Goal: Browse casually: Explore the website without a specific task or goal

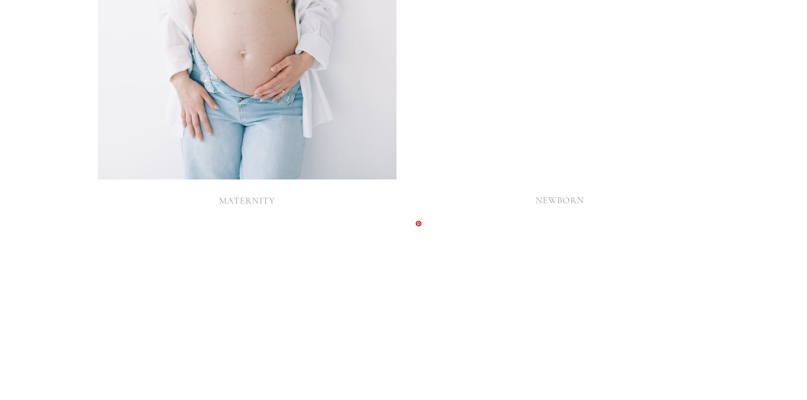
scroll to position [1949, 0]
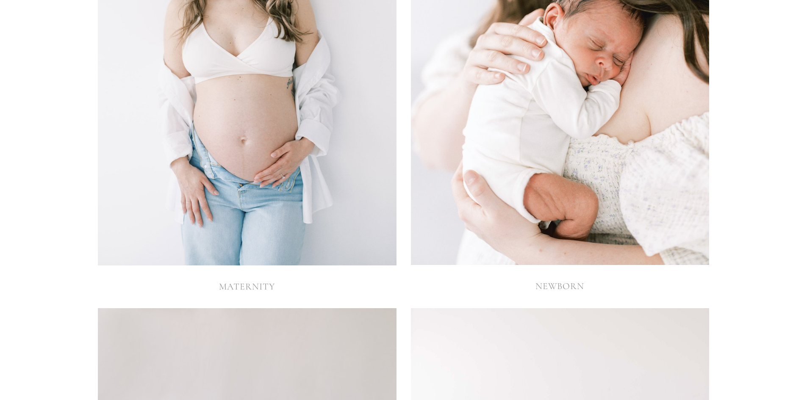
click at [581, 228] on img at bounding box center [560, 41] width 298 height 448
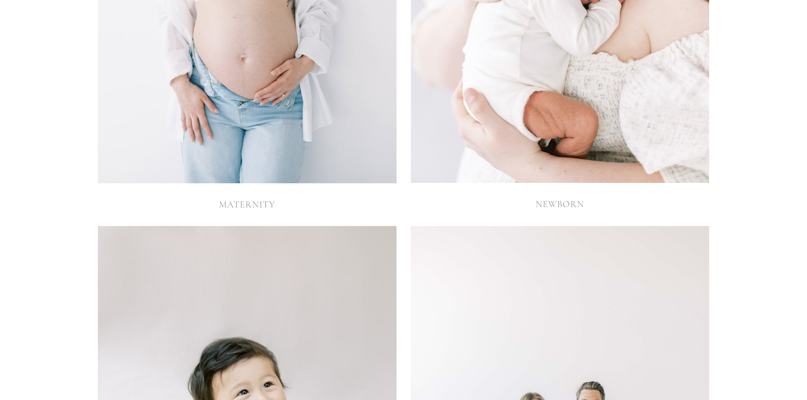
scroll to position [2161, 0]
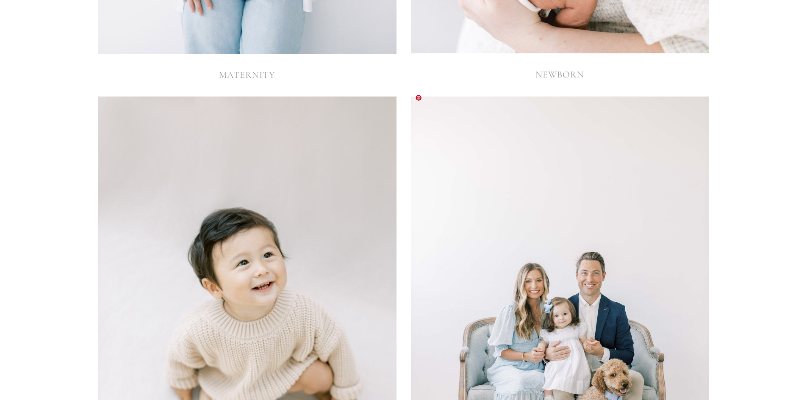
click at [614, 189] on img at bounding box center [560, 321] width 298 height 448
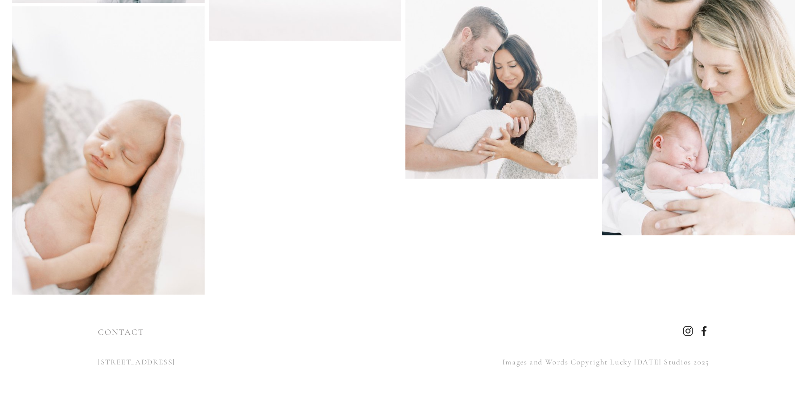
scroll to position [4393, 0]
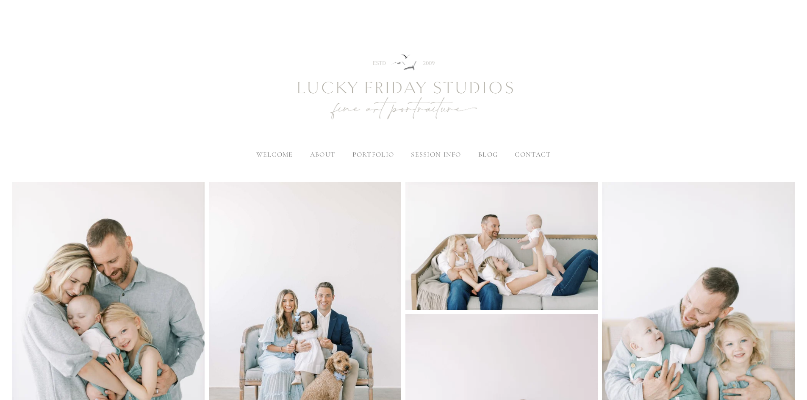
click at [291, 153] on span "welcome" at bounding box center [274, 154] width 37 height 8
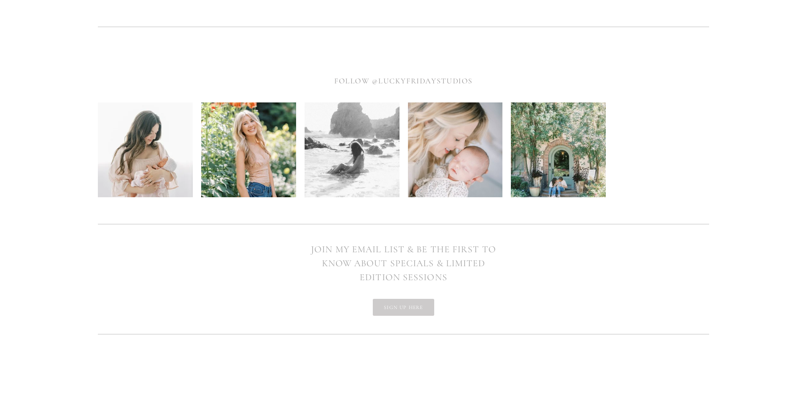
scroll to position [3823, 0]
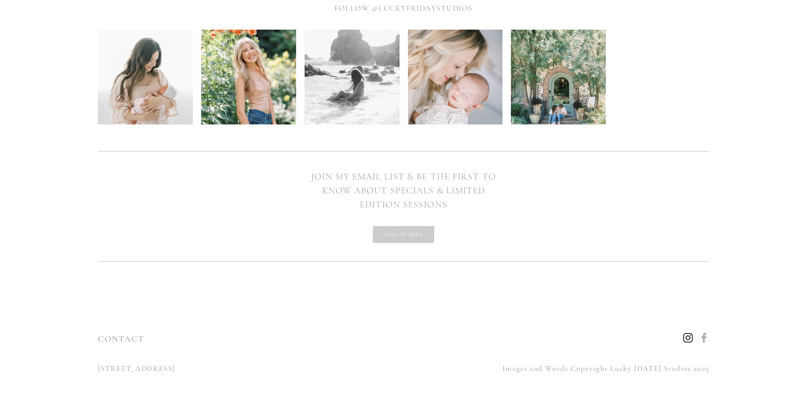
click at [685, 334] on use "Instagram" at bounding box center [688, 338] width 20 height 20
